Goal: Entertainment & Leisure: Consume media (video, audio)

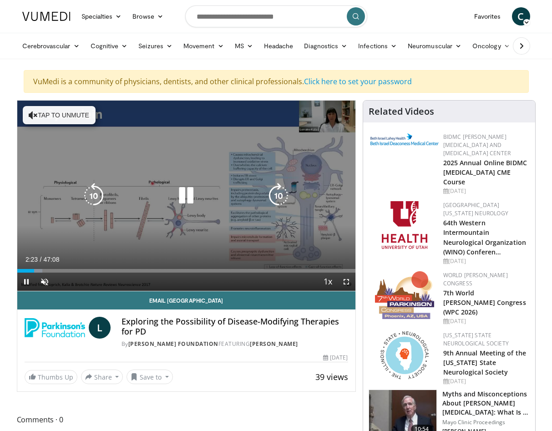
click at [45, 115] on button "Tap to unmute" at bounding box center [59, 115] width 73 height 18
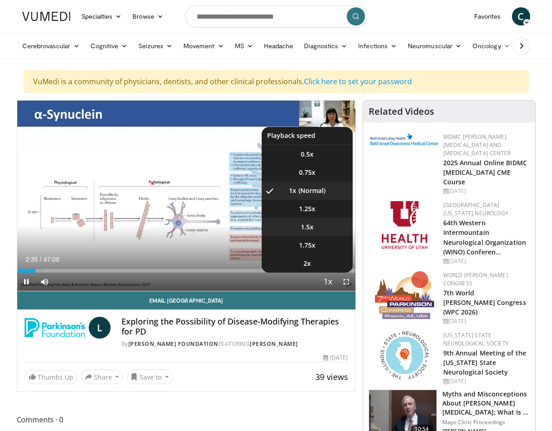
click at [307, 223] on span "1.5x" at bounding box center [307, 226] width 13 height 9
click at [304, 212] on span "1.25x" at bounding box center [307, 208] width 16 height 9
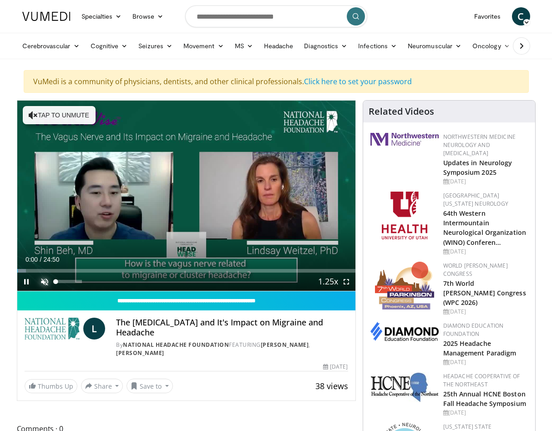
click at [45, 282] on span "Video Player" at bounding box center [44, 281] width 18 height 18
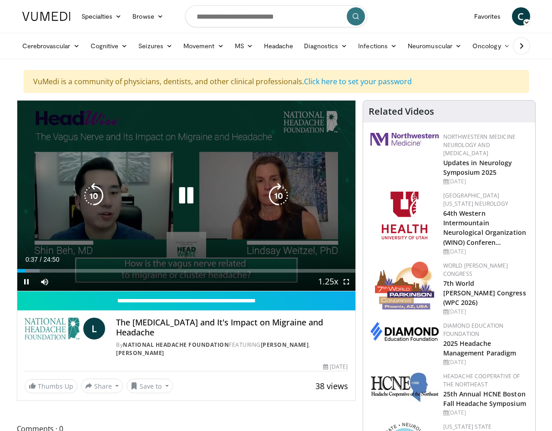
click at [190, 189] on icon "Video Player" at bounding box center [185, 195] width 25 height 25
